Goal: Transaction & Acquisition: Purchase product/service

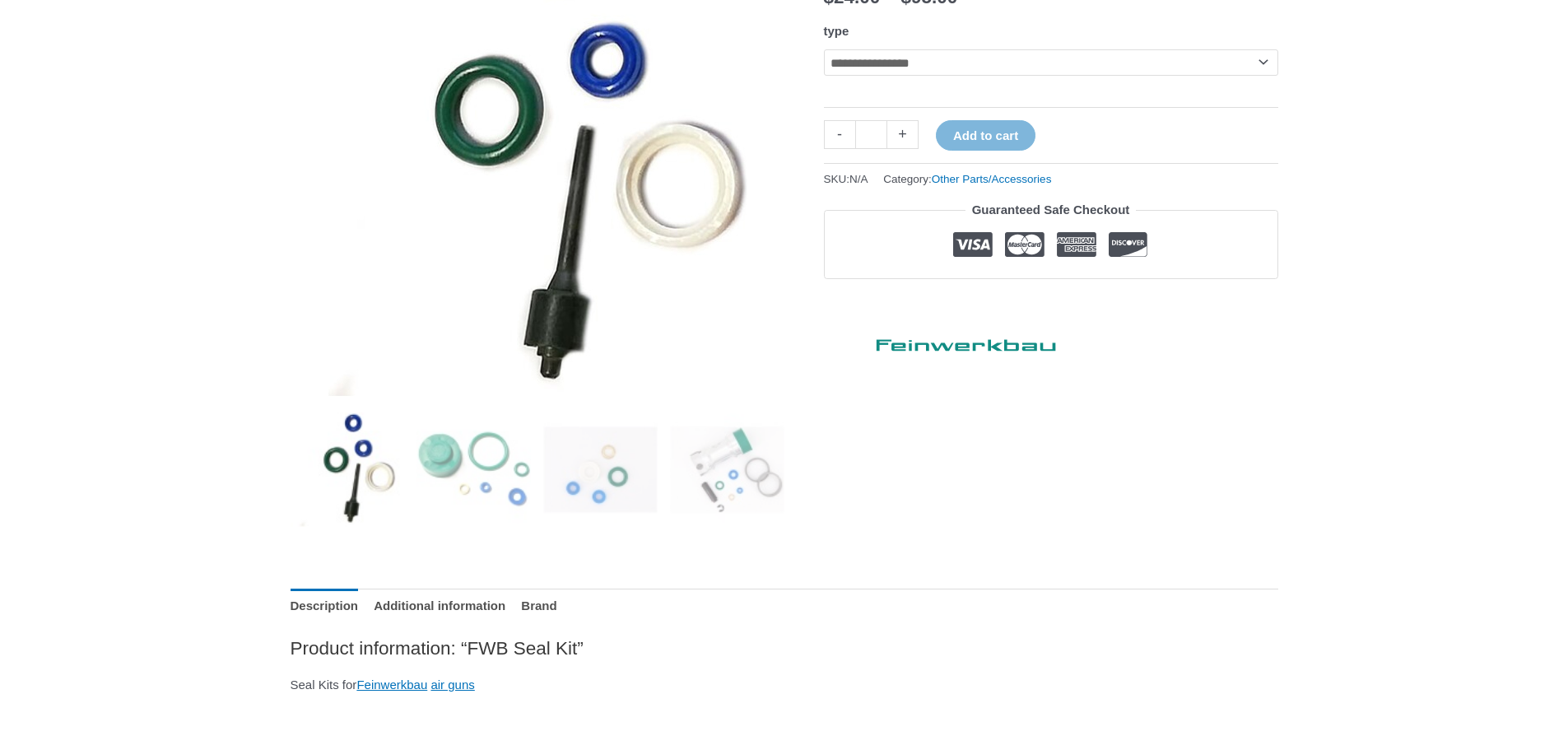
scroll to position [329, 0]
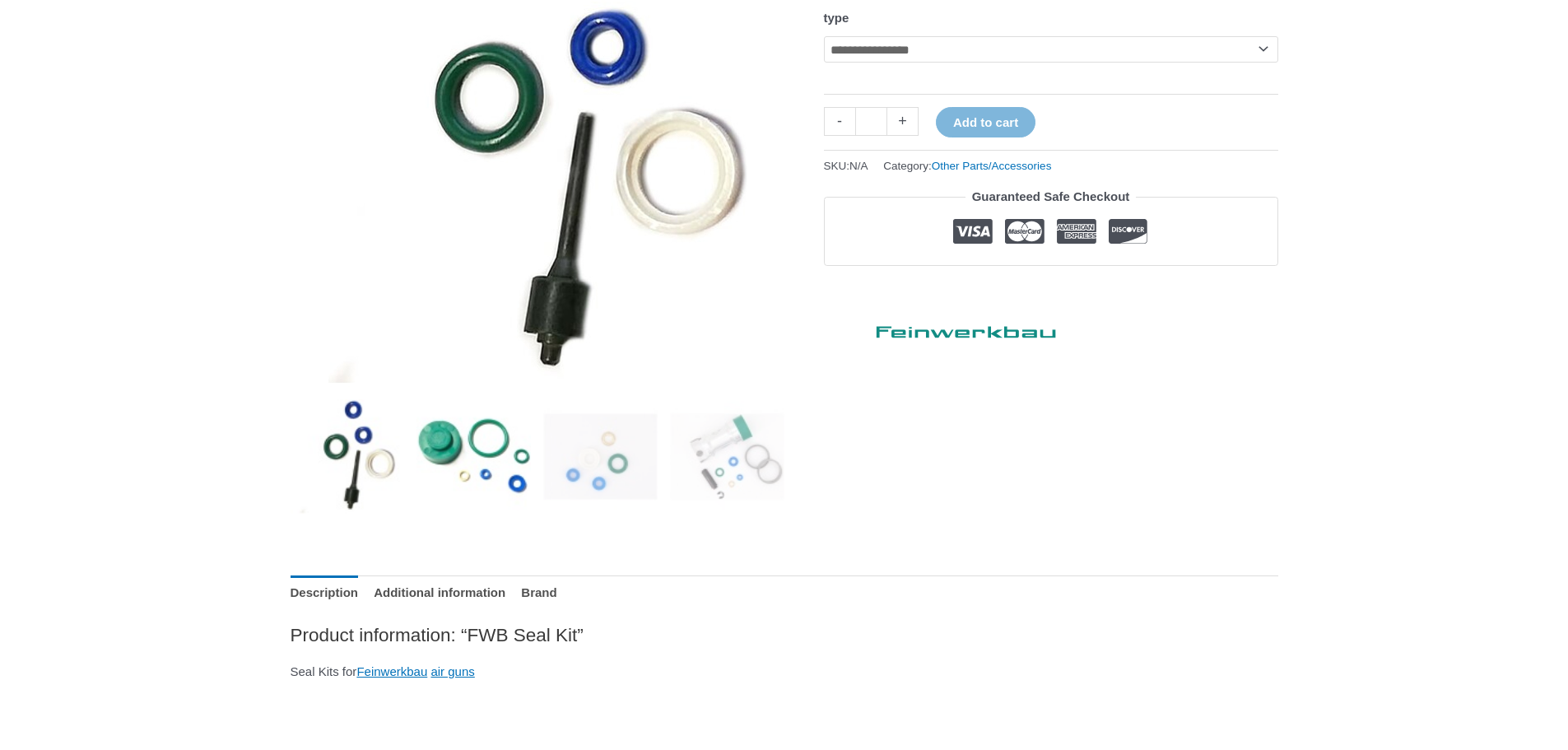
click at [465, 471] on img at bounding box center [474, 456] width 114 height 114
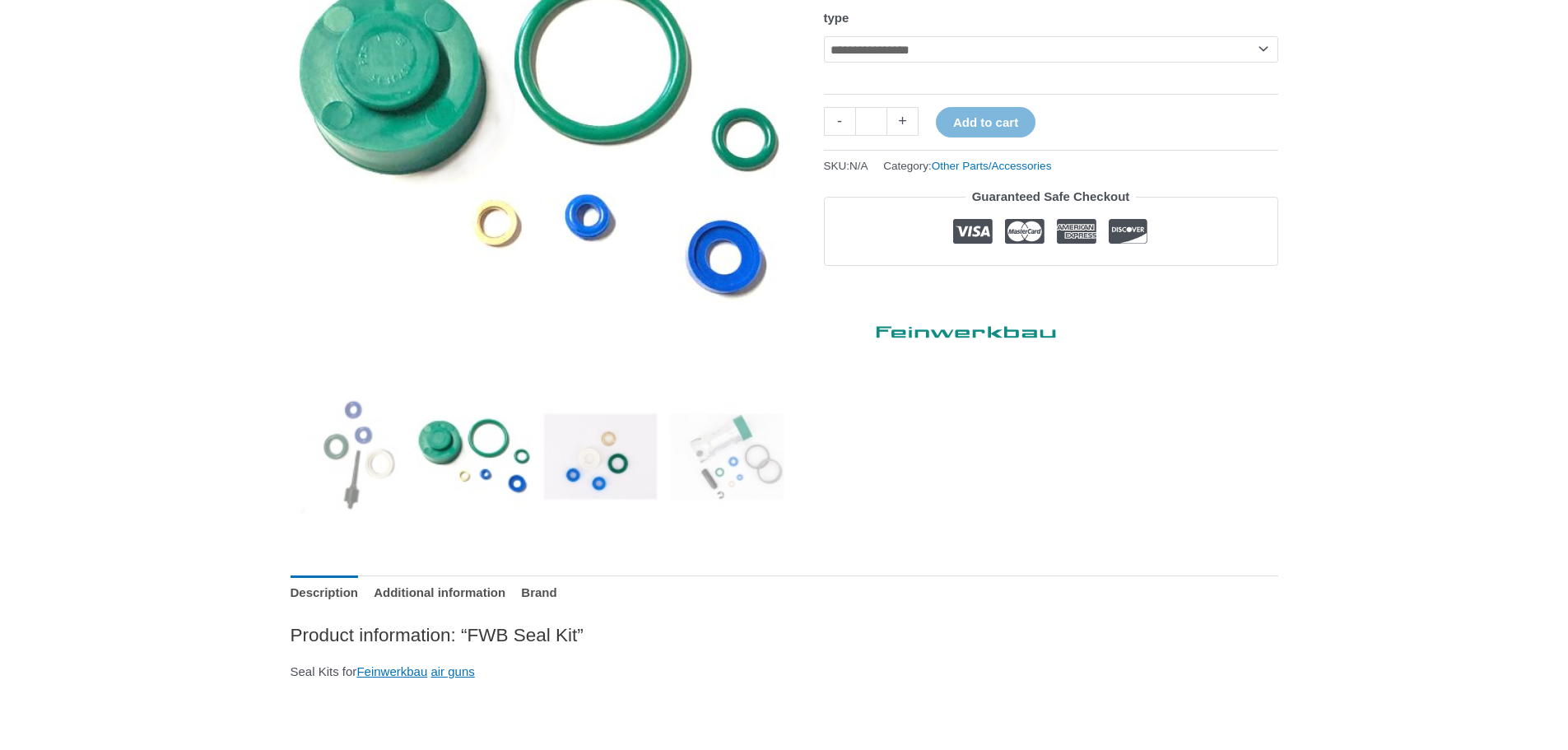
click at [595, 481] on img at bounding box center [600, 456] width 114 height 114
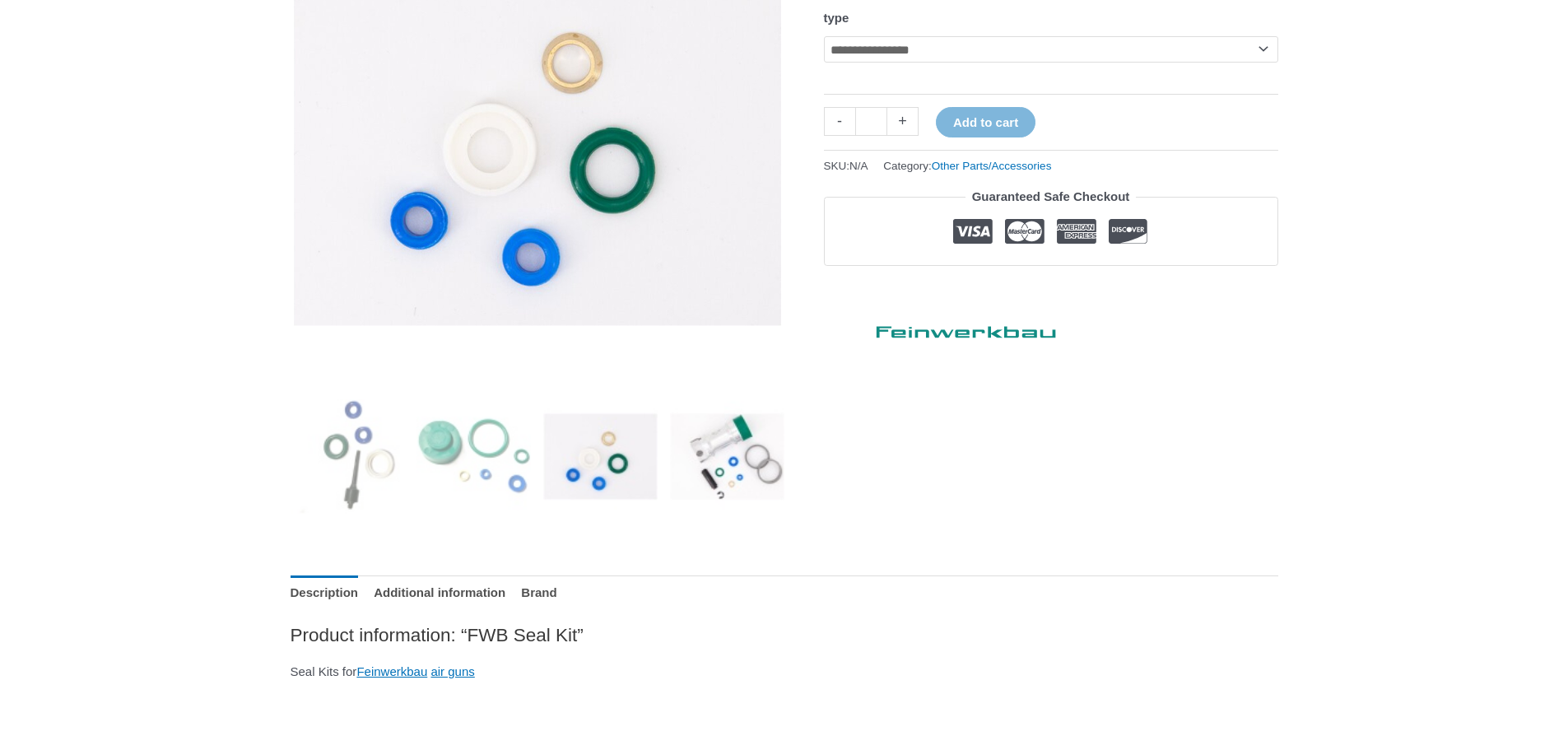
click at [708, 480] on img at bounding box center [727, 456] width 114 height 114
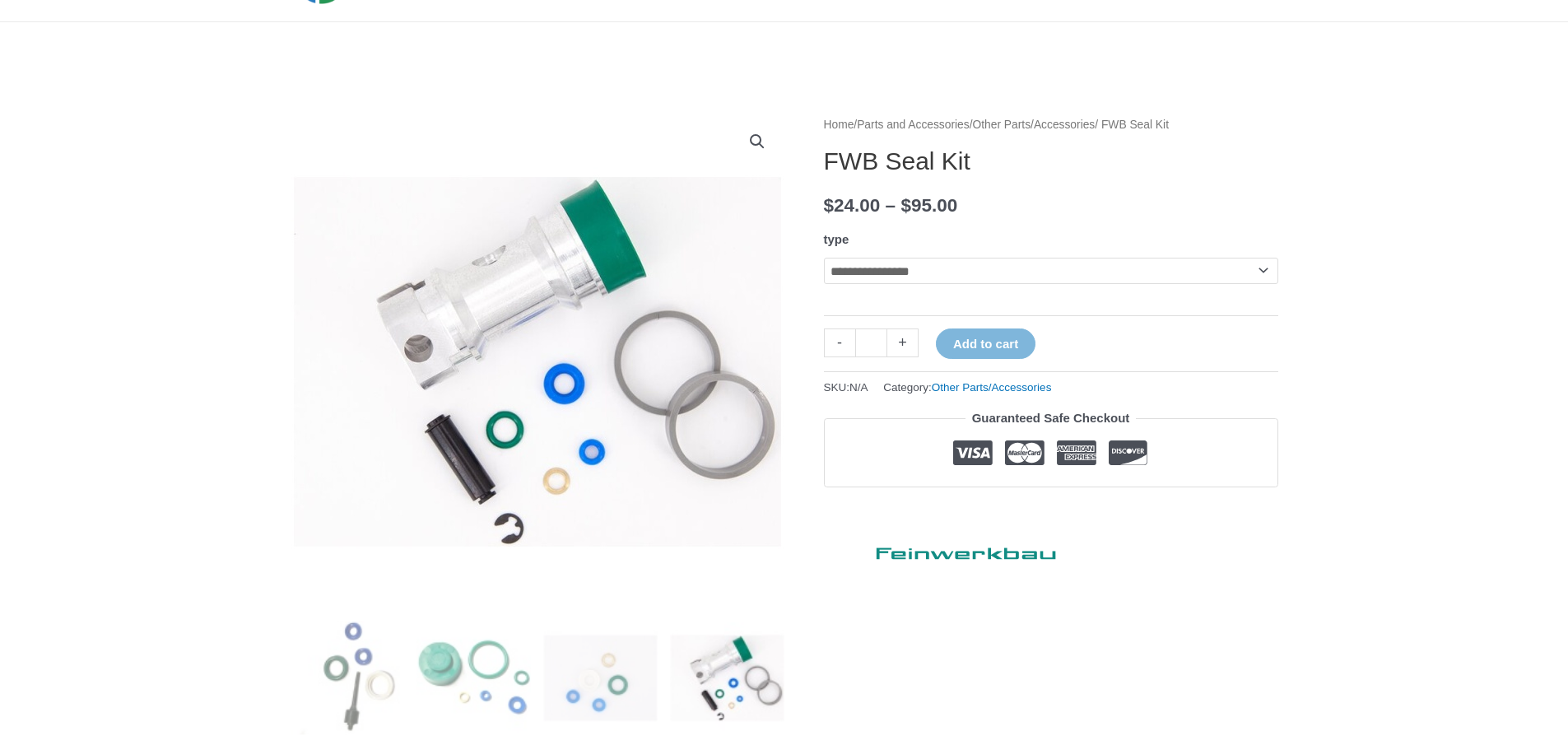
scroll to position [83, 0]
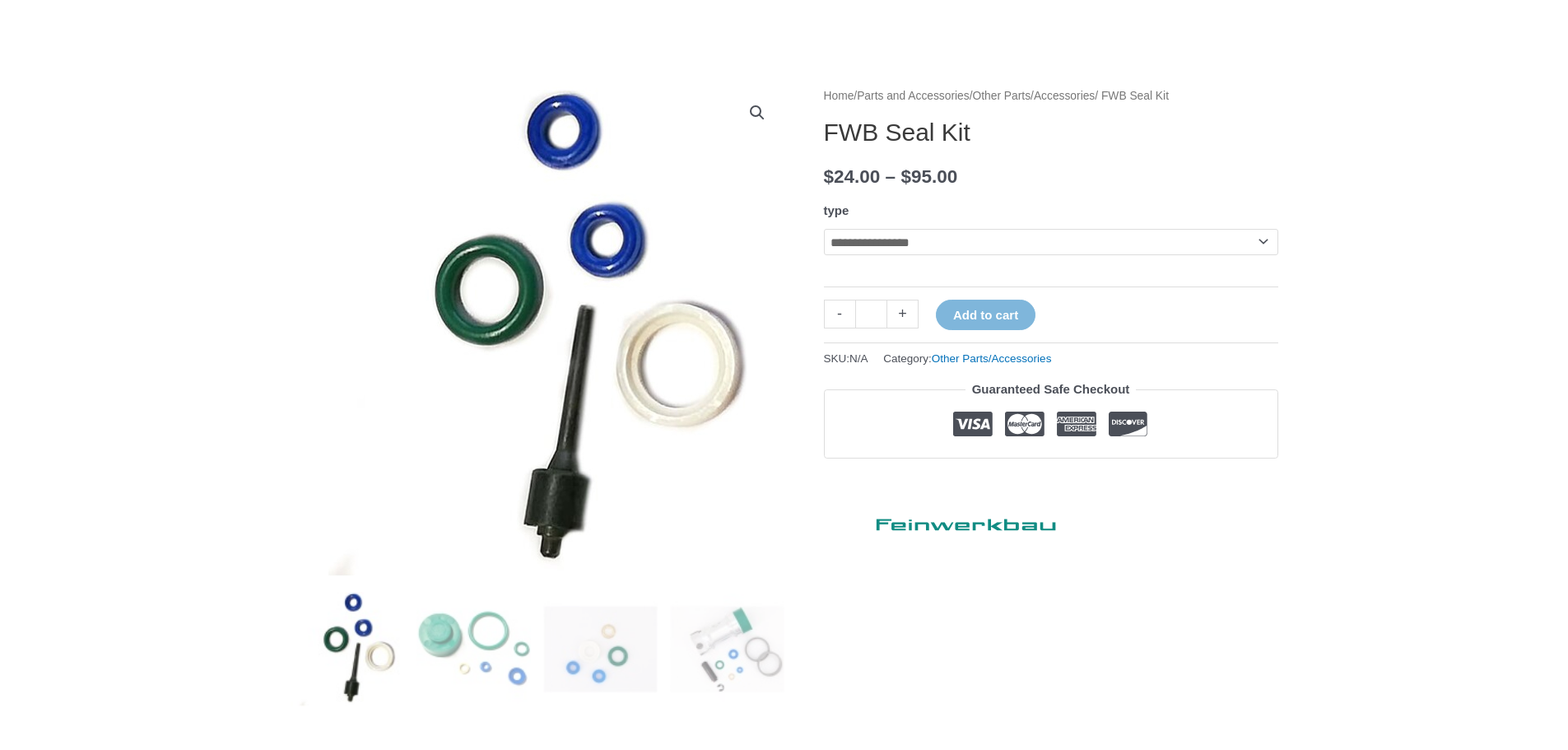
scroll to position [247, 0]
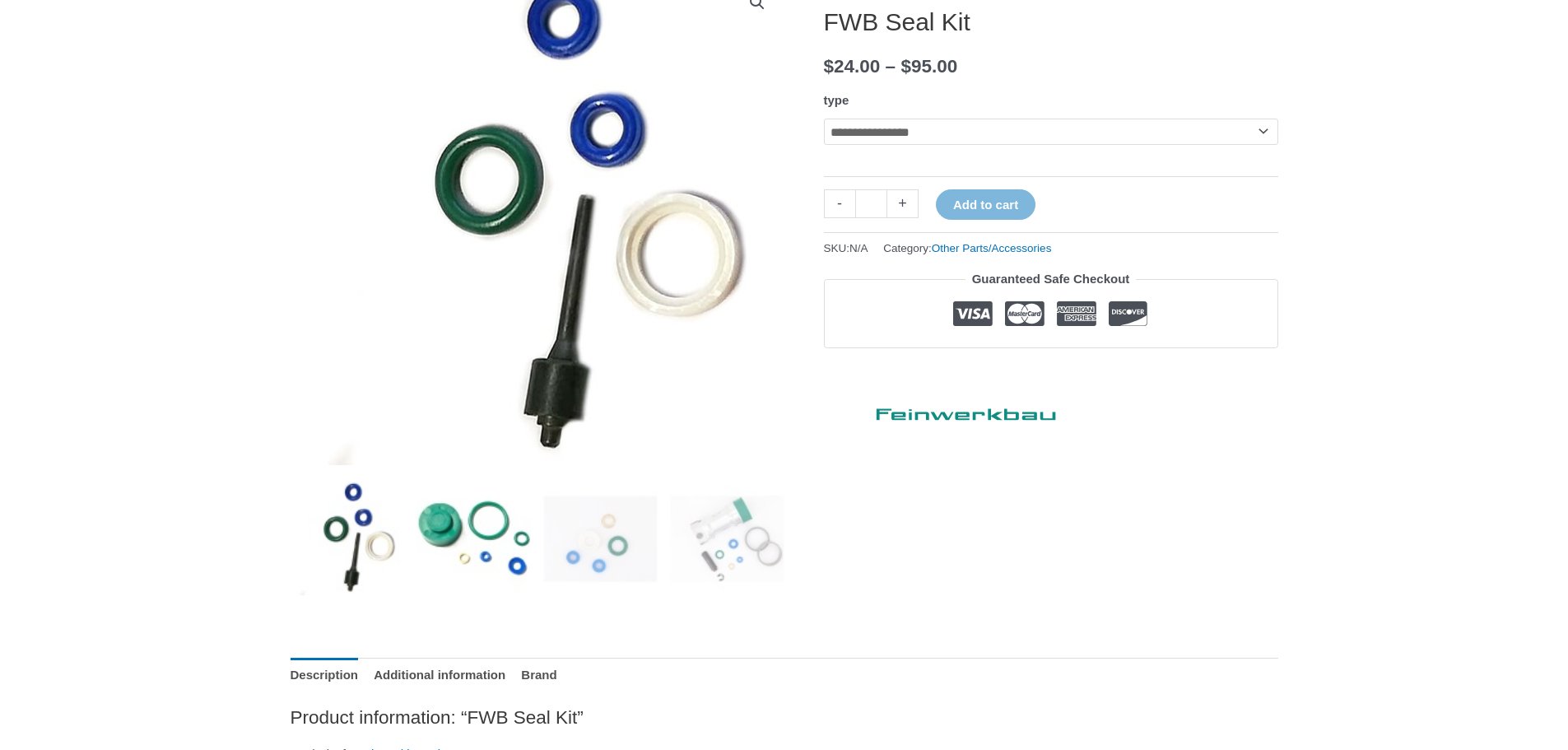
click at [456, 571] on img at bounding box center [474, 538] width 114 height 114
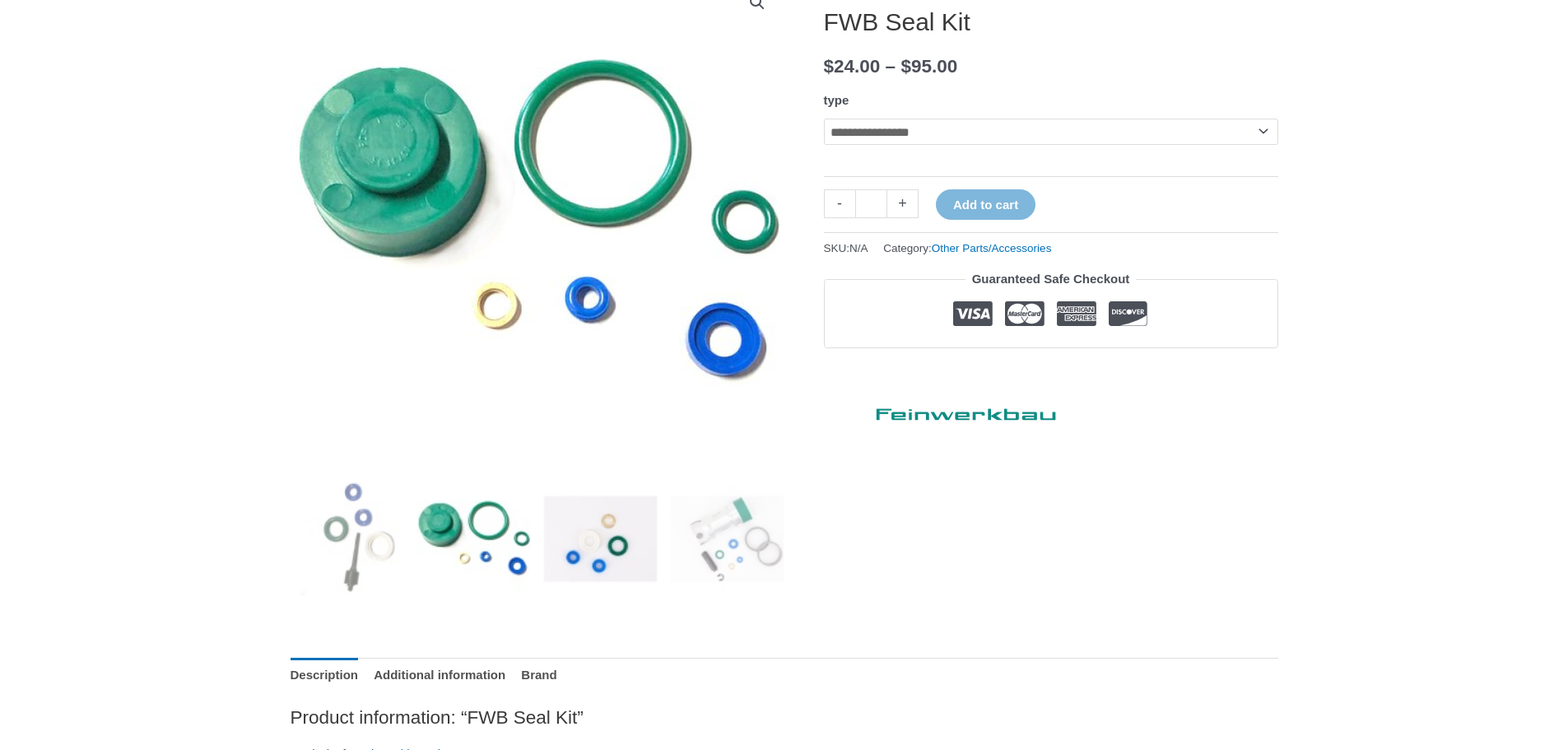
click at [608, 564] on img at bounding box center [600, 538] width 114 height 114
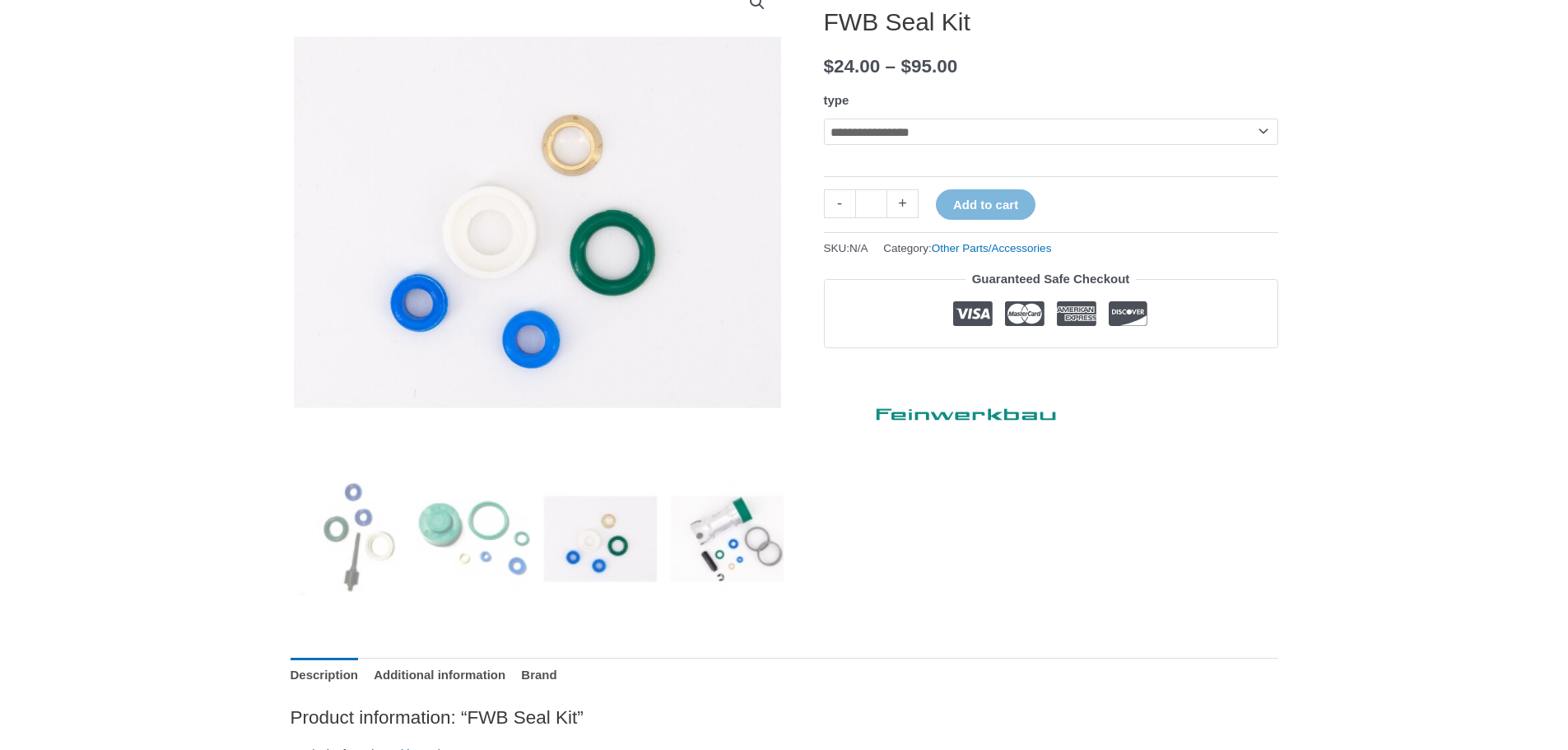
click at [720, 551] on img at bounding box center [727, 538] width 114 height 114
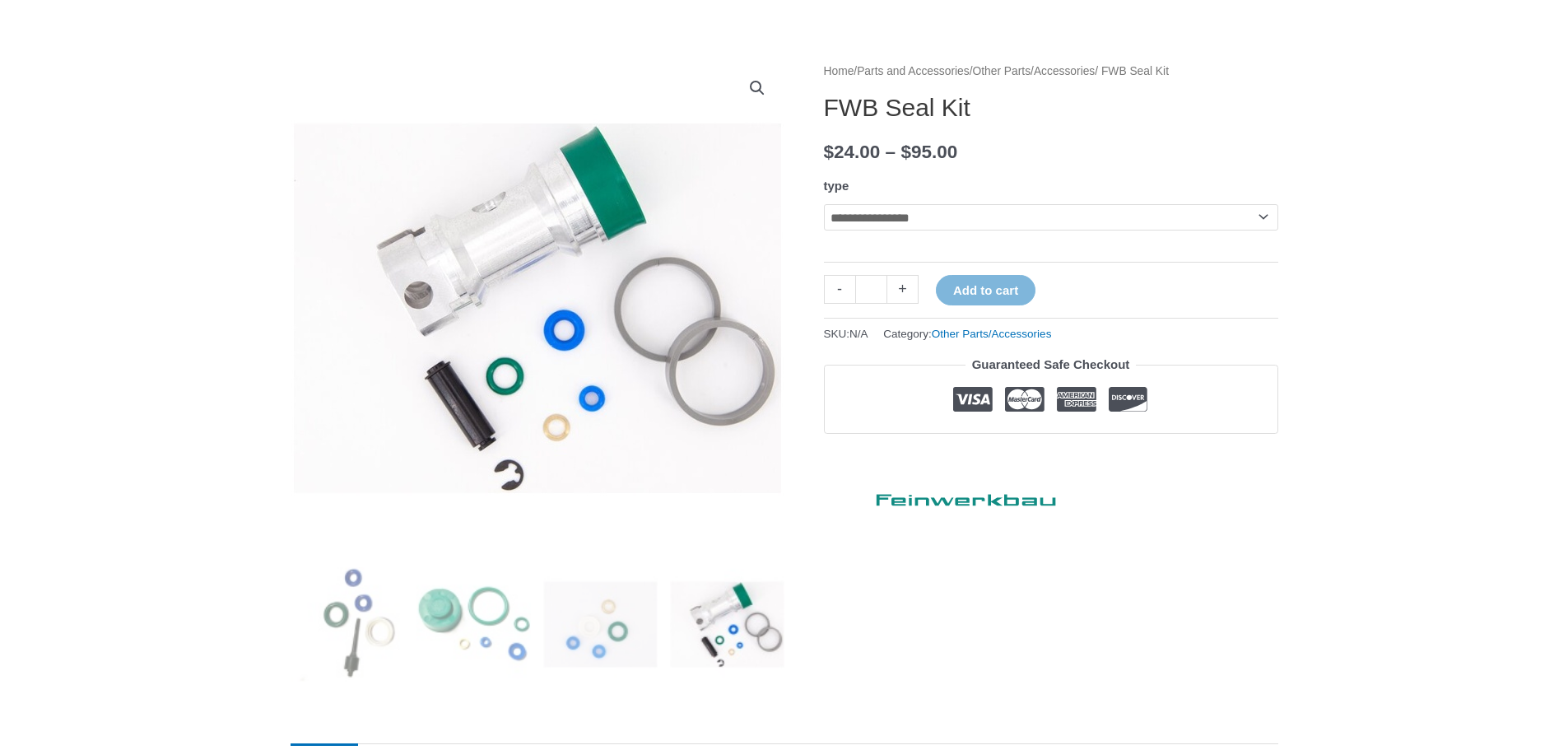
scroll to position [165, 0]
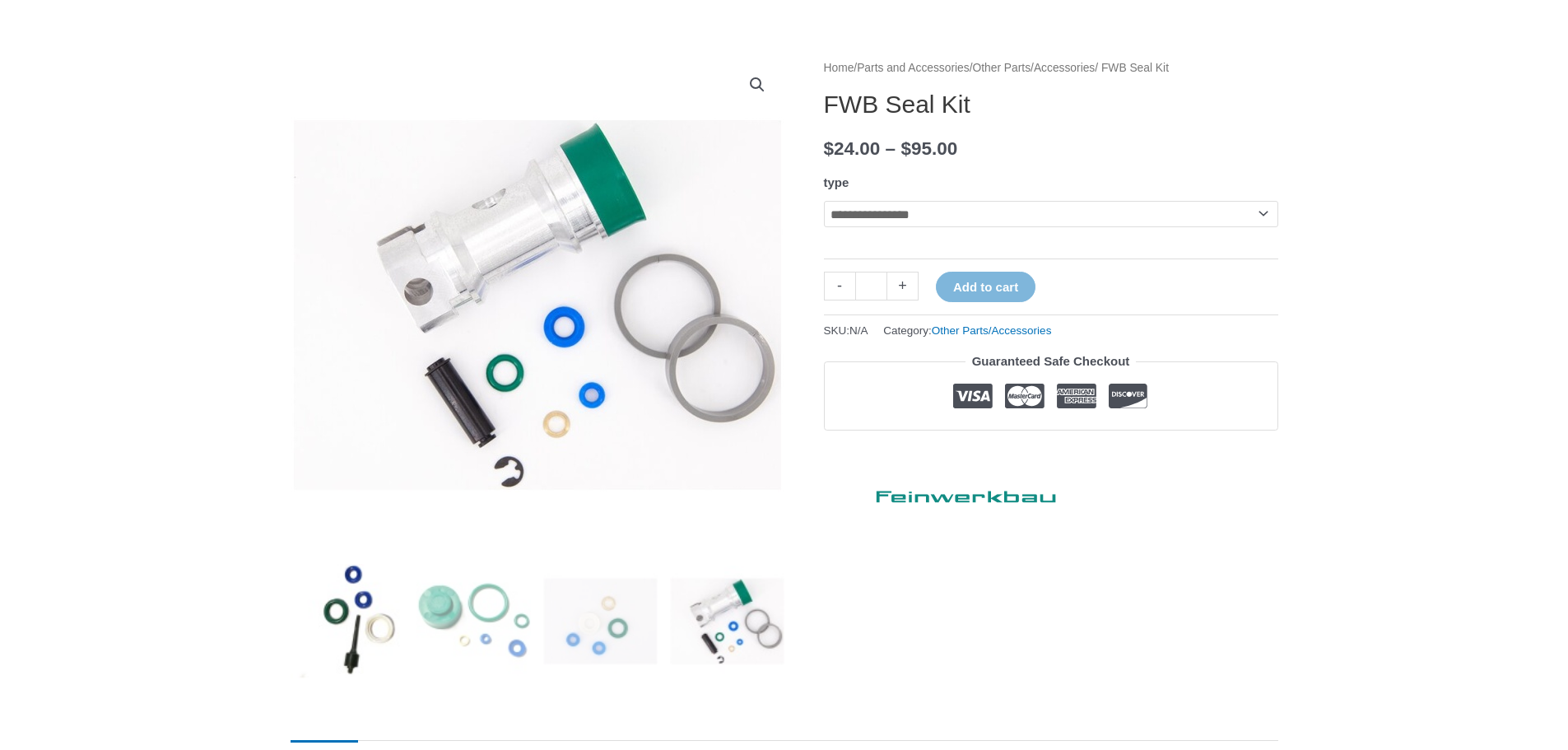
click at [342, 628] on img at bounding box center [347, 621] width 114 height 114
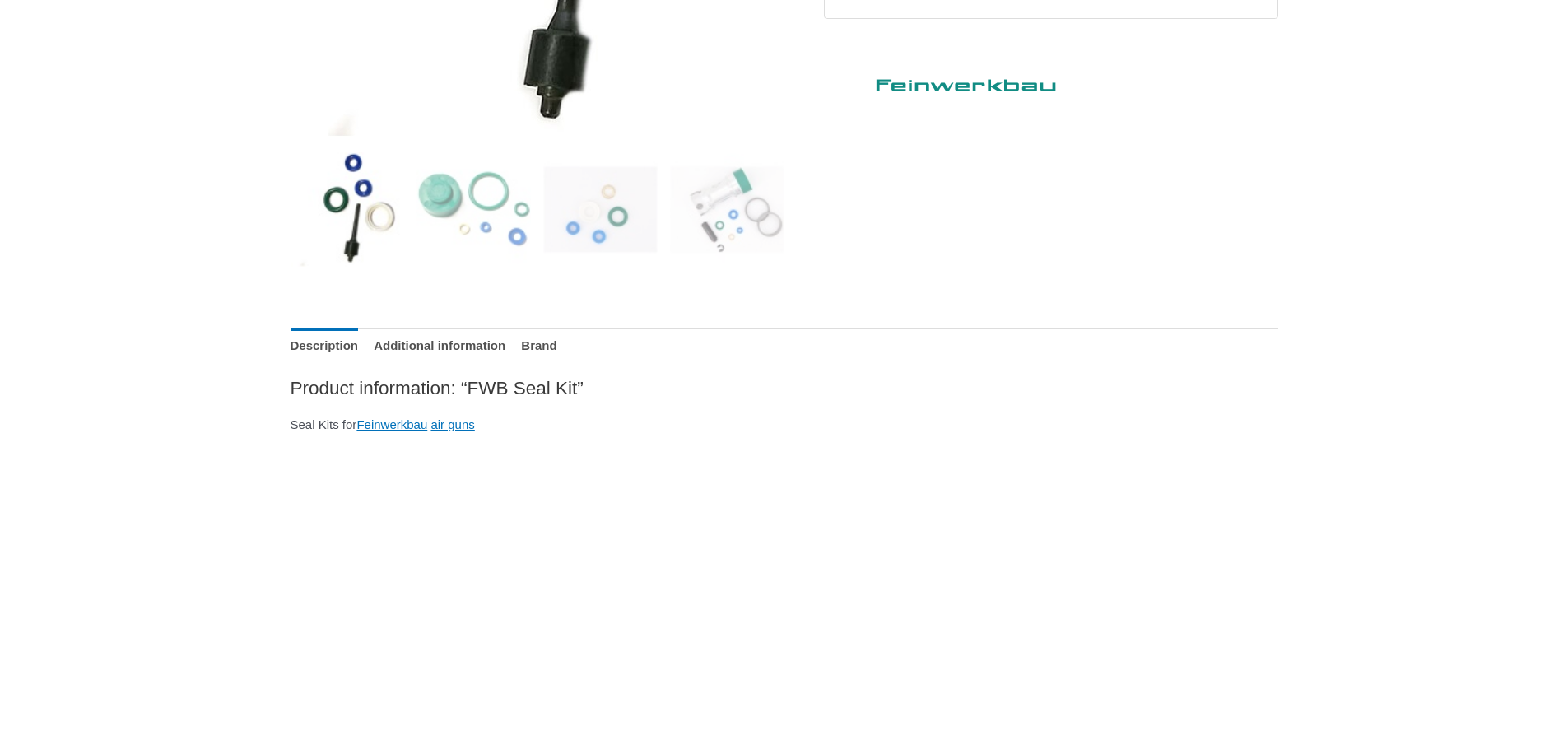
scroll to position [0, 0]
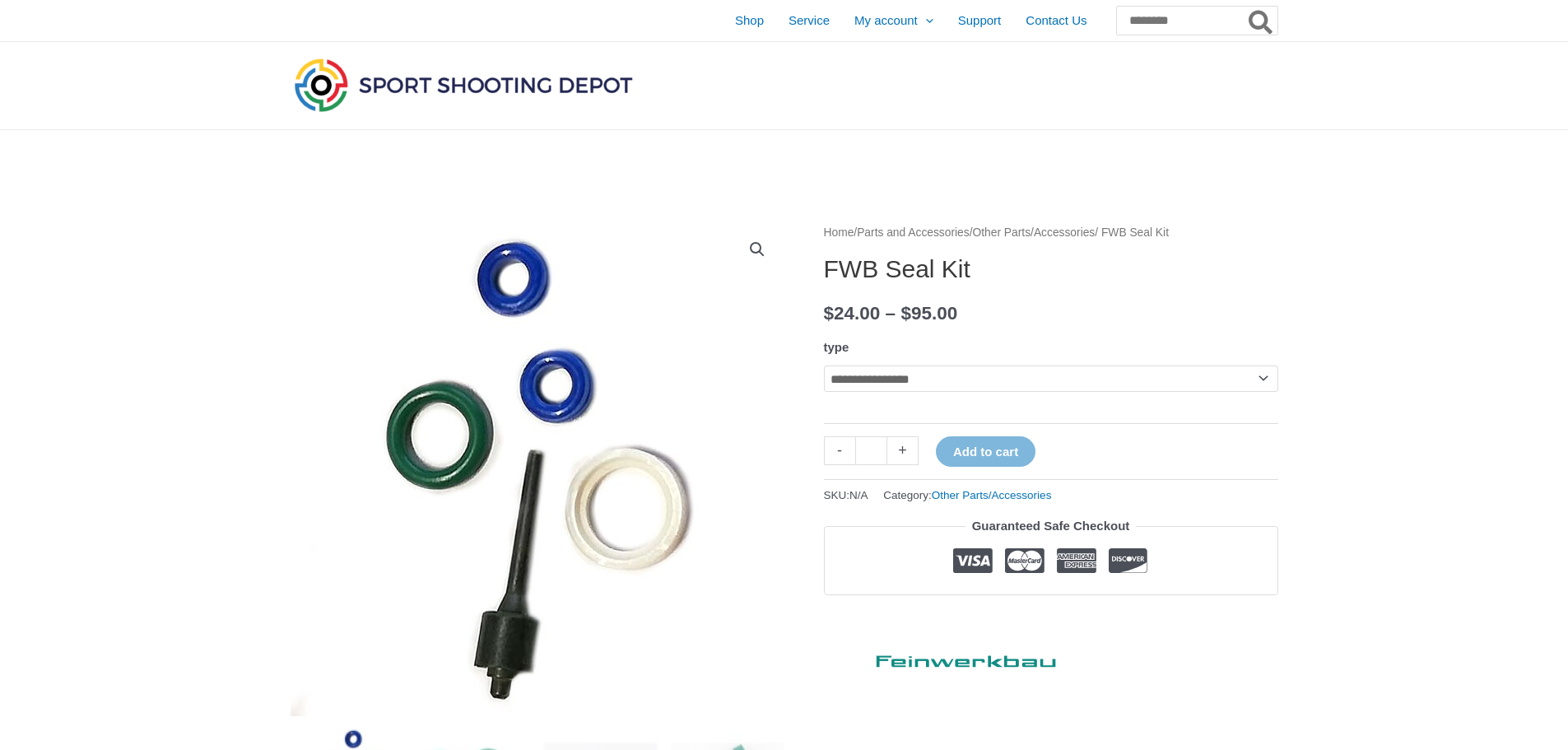
click at [547, 405] on img at bounding box center [533, 469] width 659 height 494
